Goal: Task Accomplishment & Management: Complete application form

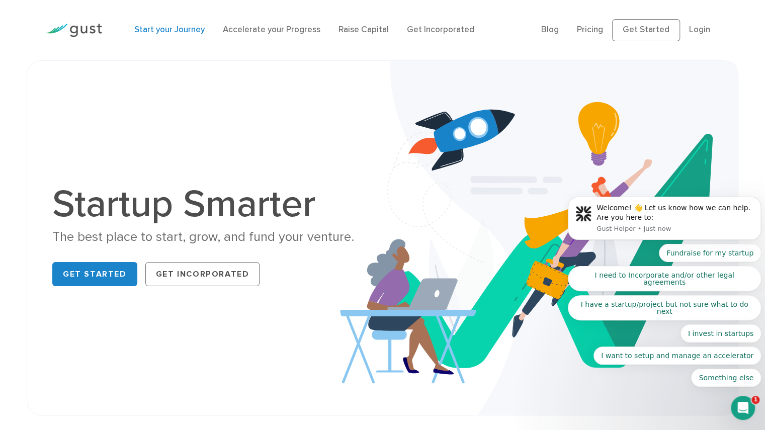
click at [172, 33] on link "Start your Journey" at bounding box center [169, 30] width 70 height 10
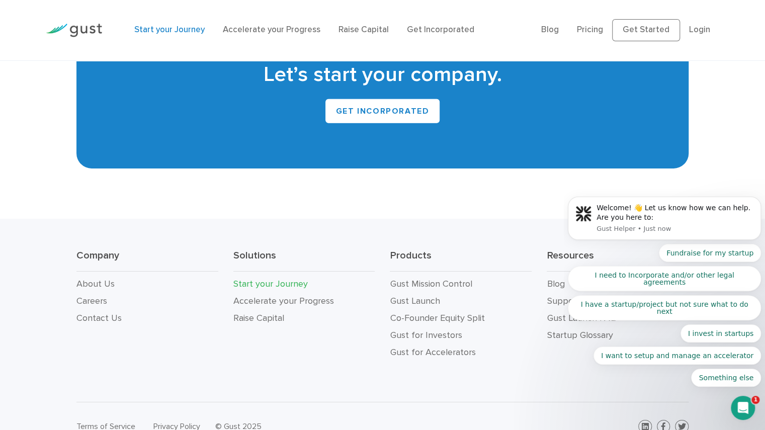
scroll to position [1901, 0]
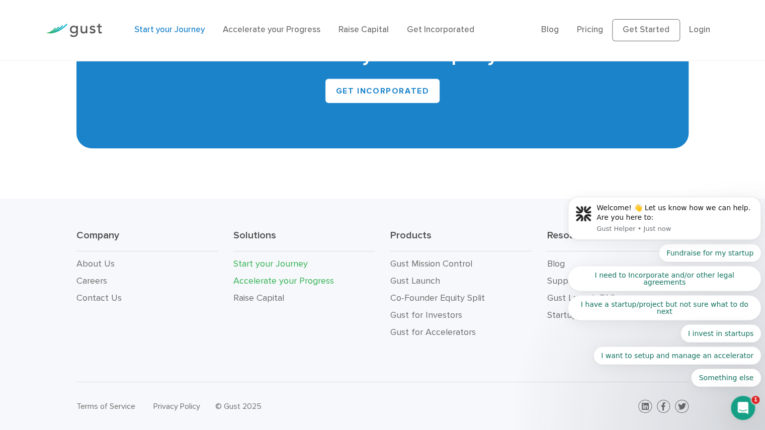
click at [276, 279] on link "Accelerate your Progress" at bounding box center [283, 281] width 101 height 11
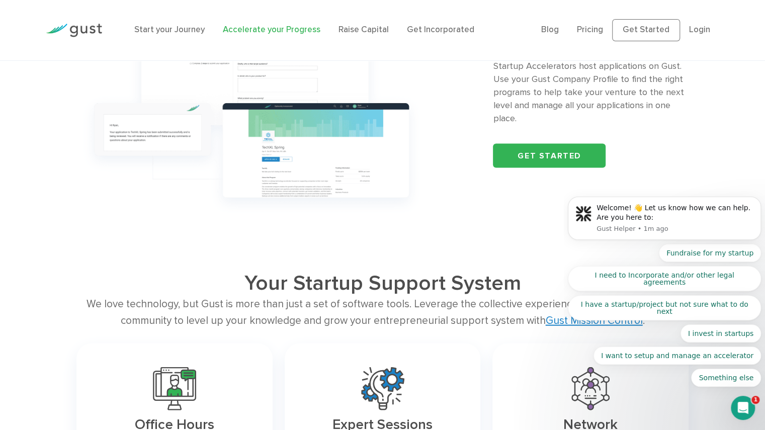
scroll to position [1151, 0]
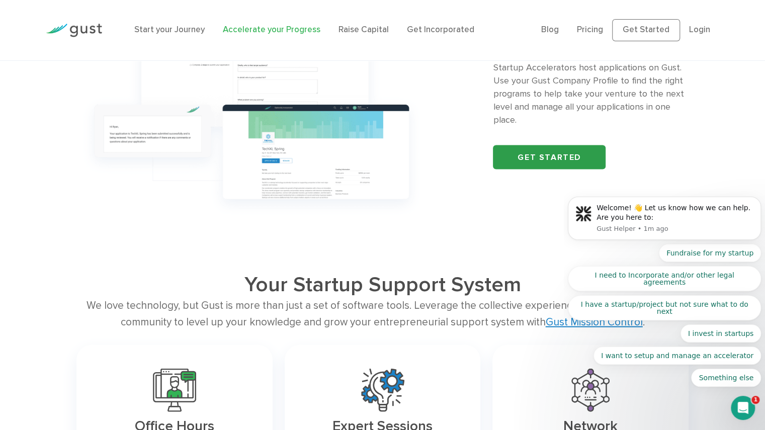
click at [547, 165] on link "Get started" at bounding box center [549, 157] width 113 height 24
